Goal: Use online tool/utility

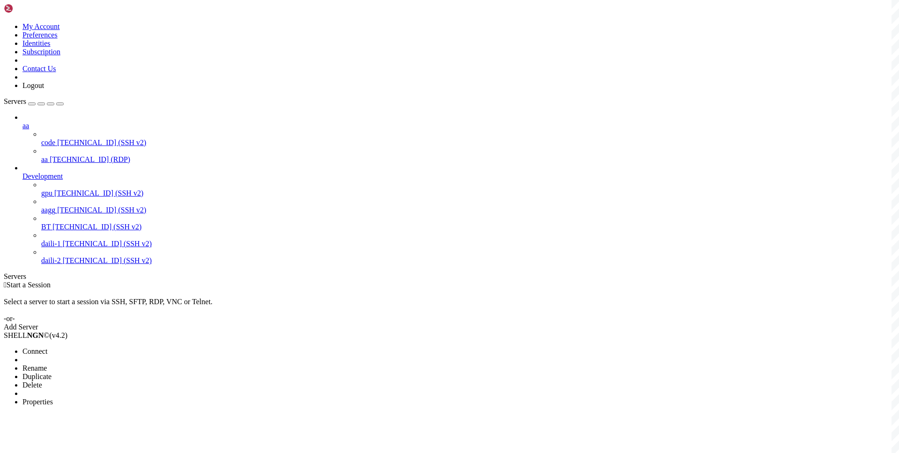
click at [89, 347] on li "Connect" at bounding box center [64, 351] width 85 height 8
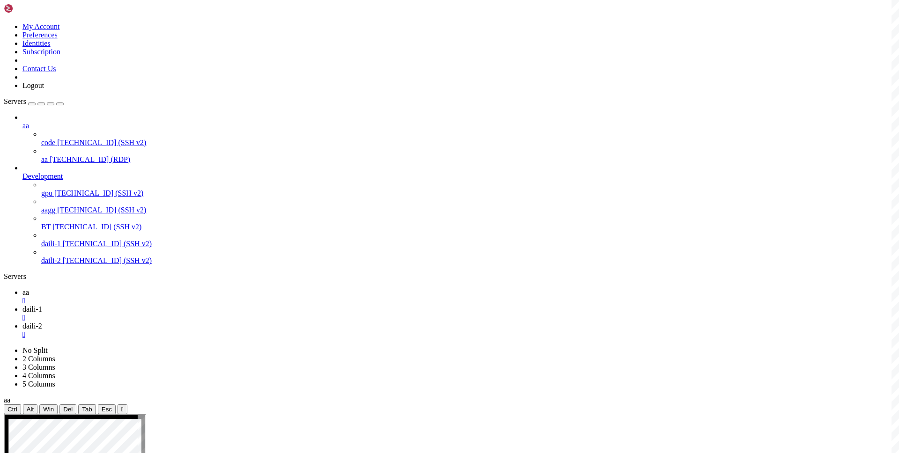
click at [250, 331] on div "" at bounding box center [458, 335] width 873 height 8
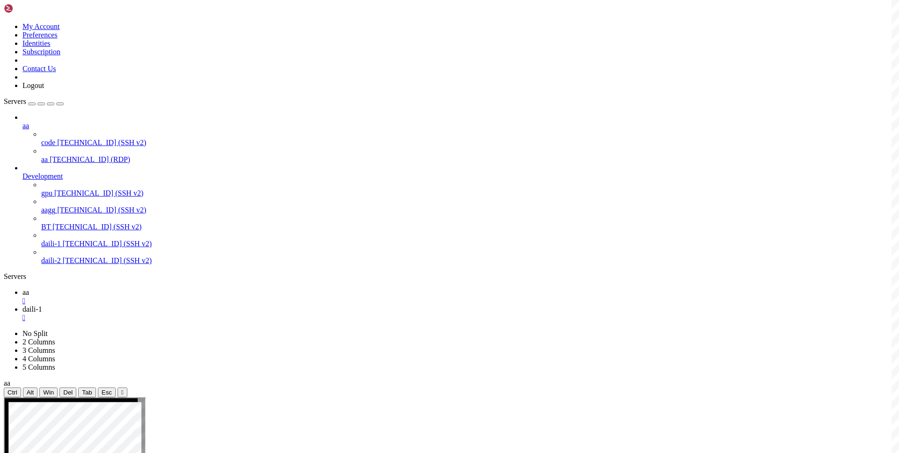
click at [199, 314] on div "" at bounding box center [458, 318] width 873 height 8
